Goal: Check status: Check status

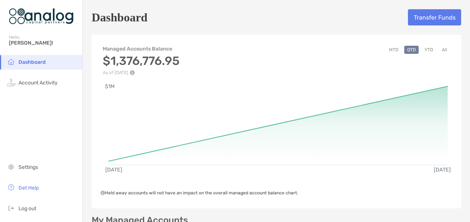
click at [427, 49] on button "YTD" at bounding box center [429, 50] width 14 height 8
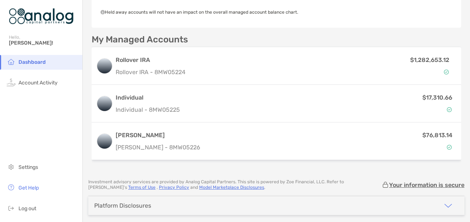
scroll to position [185, 0]
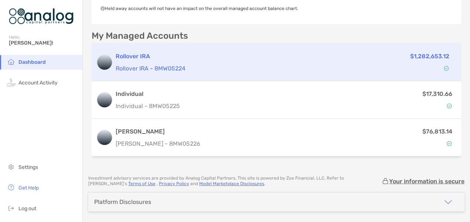
click at [432, 52] on p "$1,282,653.12" at bounding box center [429, 56] width 39 height 9
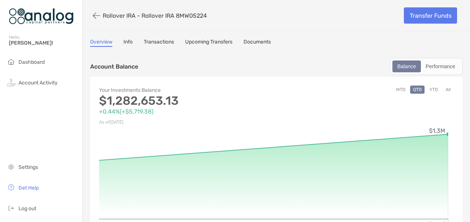
click at [428, 88] on button "YTD" at bounding box center [433, 90] width 14 height 8
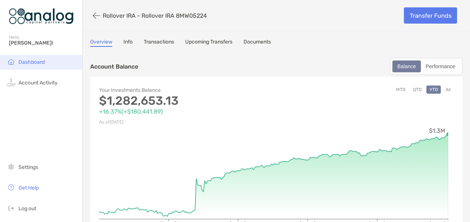
click at [36, 59] on li "Dashboard" at bounding box center [41, 62] width 82 height 15
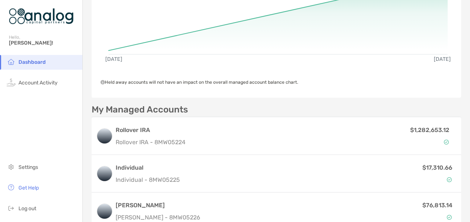
scroll to position [148, 0]
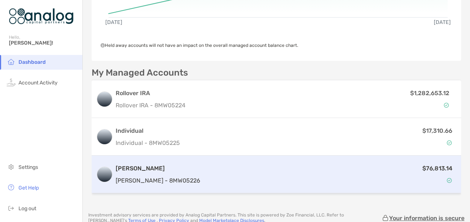
click at [429, 168] on p "$76,813.14" at bounding box center [437, 168] width 30 height 9
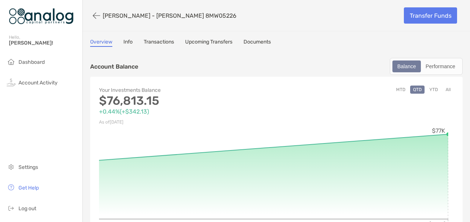
click at [426, 88] on button "YTD" at bounding box center [433, 90] width 14 height 8
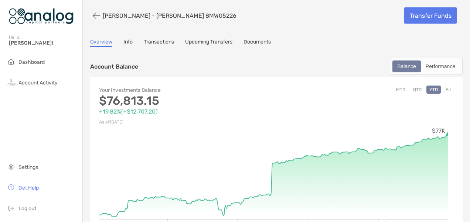
click at [449, 132] on div "Your Investments Balance $76,813.15 +19.82% ( +$12,707.20 ) As of [DATE] MTD QT…" at bounding box center [276, 162] width 373 height 170
